Goal: Communication & Community: Ask a question

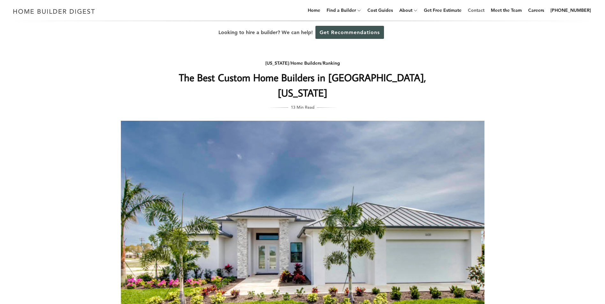
click at [483, 11] on link "Contact" at bounding box center [477, 10] width 22 height 20
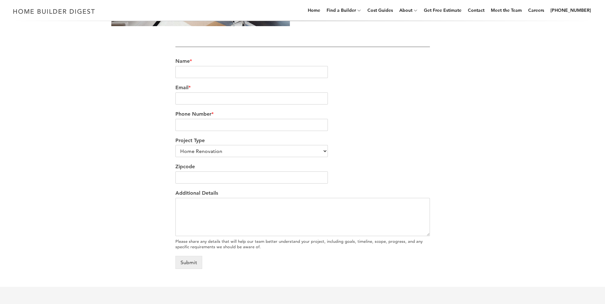
scroll to position [223, 0]
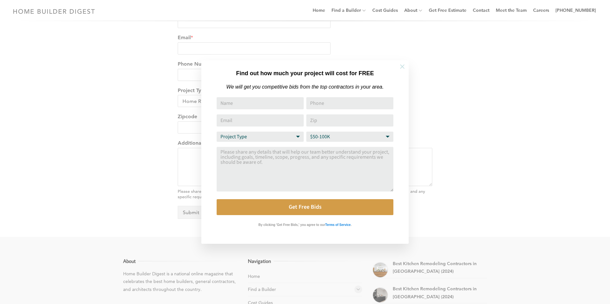
click at [402, 69] on icon at bounding box center [402, 66] width 7 height 7
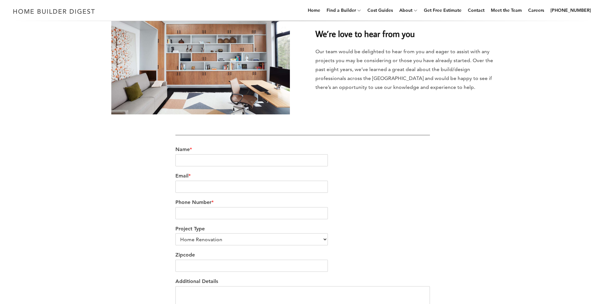
scroll to position [96, 0]
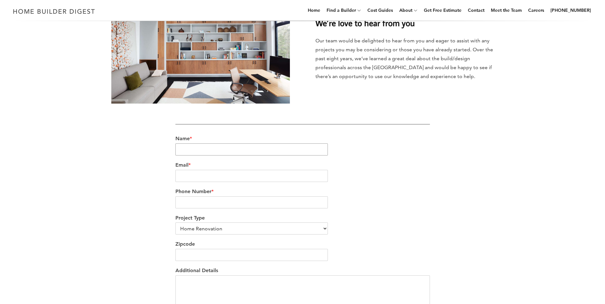
click at [199, 150] on input "Name *" at bounding box center [251, 150] width 153 height 12
type input "Vince Santolino"
type input "vincej@vjfirstclasshomes.com"
type input "2193250161"
click at [325, 230] on select "Home Renovation Custom Home Builder Commercial Renovation Other" at bounding box center [251, 229] width 153 height 12
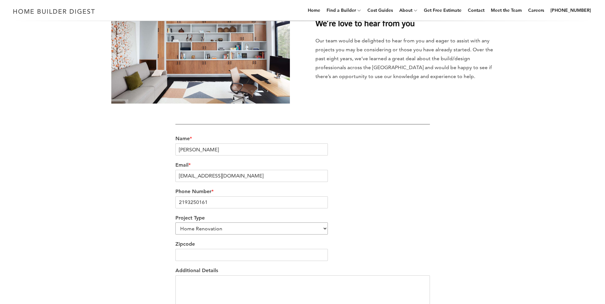
select select "Other"
click at [175, 223] on select "Home Renovation Custom Home Builder Commercial Renovation Other" at bounding box center [251, 229] width 153 height 12
click at [193, 254] on input "Zipcode" at bounding box center [251, 255] width 153 height 12
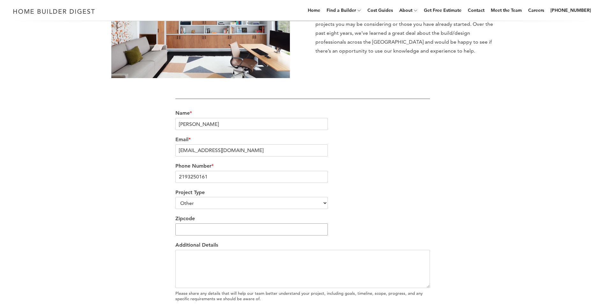
scroll to position [160, 0]
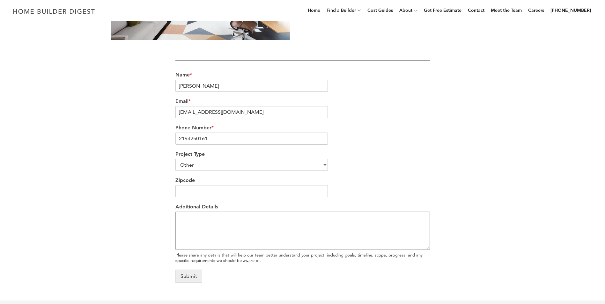
click at [190, 218] on textarea "Additional Details" at bounding box center [302, 231] width 255 height 38
paste textarea "Good Morning Guys, I am reaching out because I see you build houses in Lehigh A…"
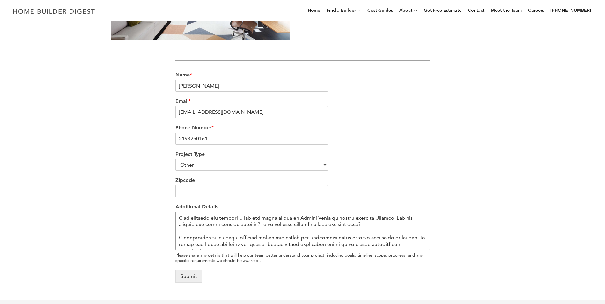
scroll to position [0, 0]
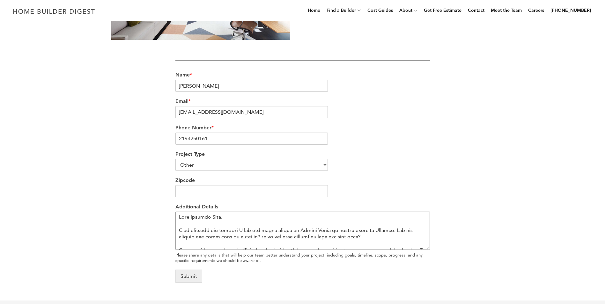
click at [375, 229] on textarea "Additional Details" at bounding box center [302, 231] width 255 height 38
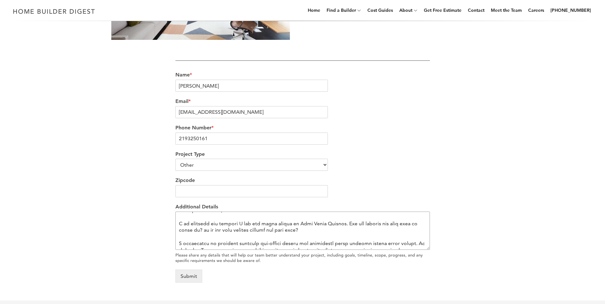
scroll to position [13, 0]
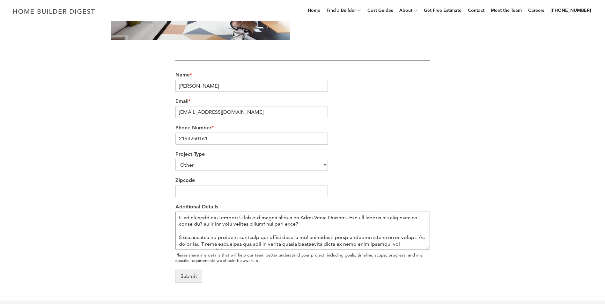
click at [205, 224] on textarea "Additional Details" at bounding box center [302, 231] width 255 height 38
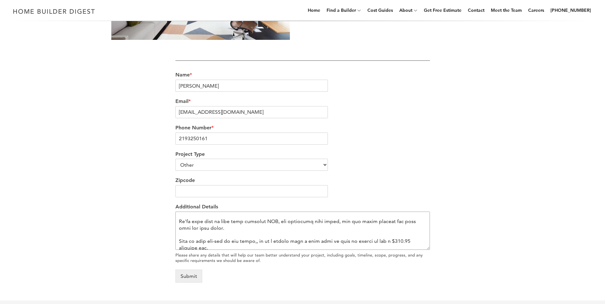
scroll to position [116, 0]
drag, startPoint x: 214, startPoint y: 229, endPoint x: 230, endPoint y: 220, distance: 18.9
click at [230, 220] on textarea "Additional Details" at bounding box center [302, 231] width 255 height 38
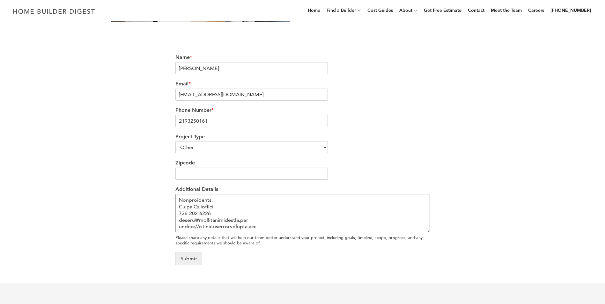
scroll to position [191, 0]
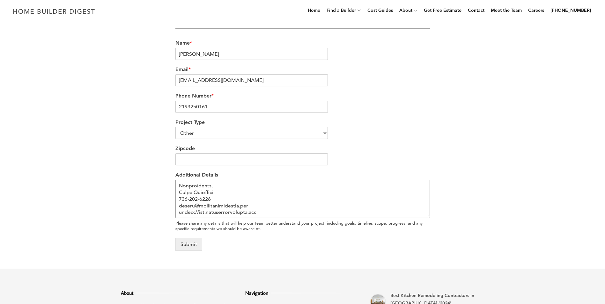
drag, startPoint x: 256, startPoint y: 208, endPoint x: 179, endPoint y: 199, distance: 77.7
click at [179, 199] on textarea "Additional Details" at bounding box center [302, 199] width 255 height 38
type textarea "Good morning Guys, I am reaching out because I see you build houses in Cape Cor…"
click at [188, 244] on button "Submit" at bounding box center [188, 244] width 27 height 13
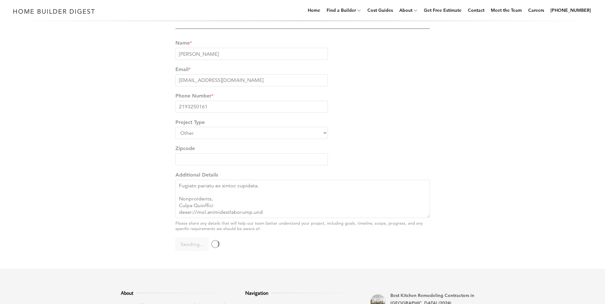
scroll to position [167, 0]
